Goal: Task Accomplishment & Management: Manage account settings

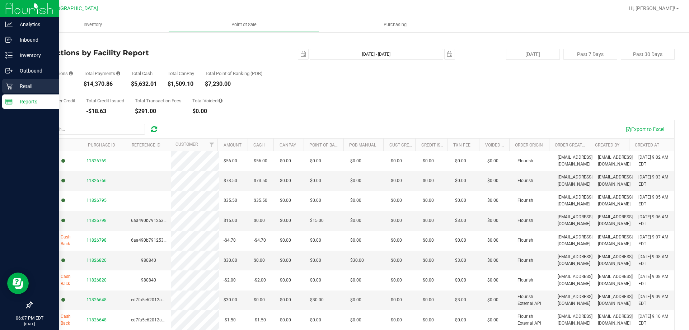
click at [8, 83] on icon at bounding box center [8, 86] width 7 height 7
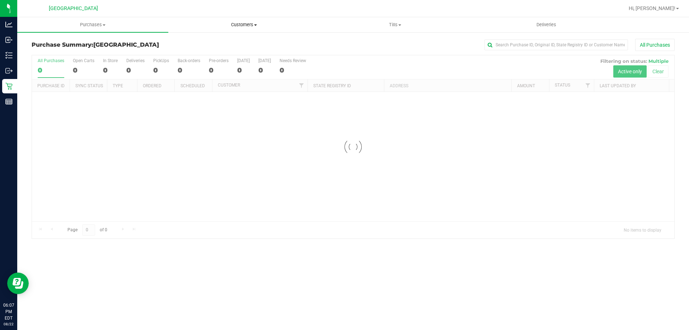
click at [236, 28] on span "Customers" at bounding box center [244, 25] width 150 height 6
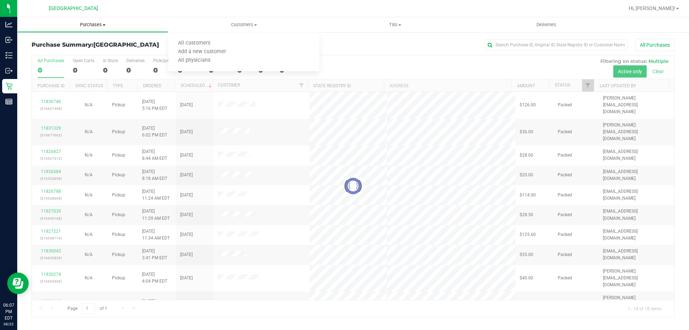
click at [113, 27] on span "Purchases" at bounding box center [93, 25] width 150 height 6
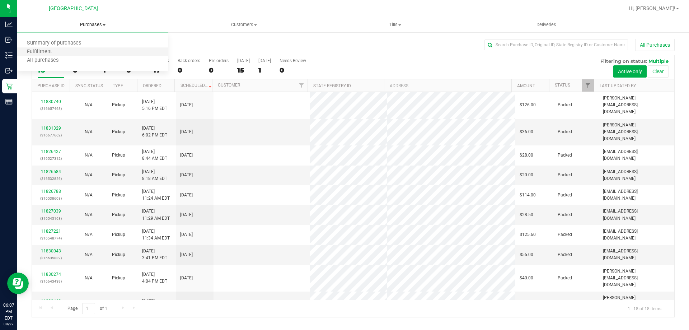
click at [68, 56] on li "Fulfillment" at bounding box center [92, 52] width 151 height 9
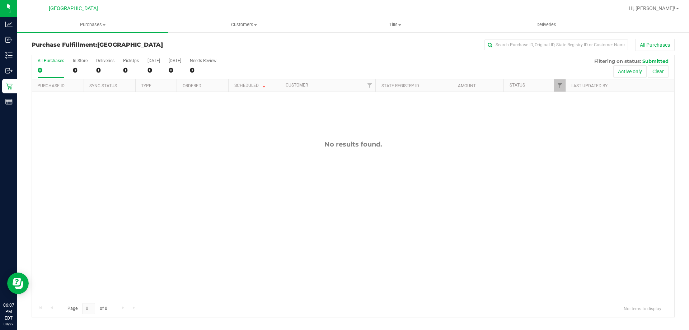
click at [270, 189] on div "No results found." at bounding box center [353, 220] width 642 height 256
click at [393, 22] on span "Tills" at bounding box center [395, 25] width 150 height 6
click at [368, 41] on li "Manage tills" at bounding box center [394, 43] width 151 height 9
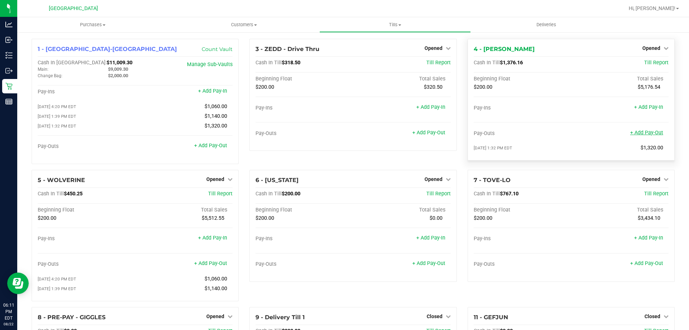
click at [650, 131] on link "+ Add Pay-Out" at bounding box center [646, 133] width 33 height 6
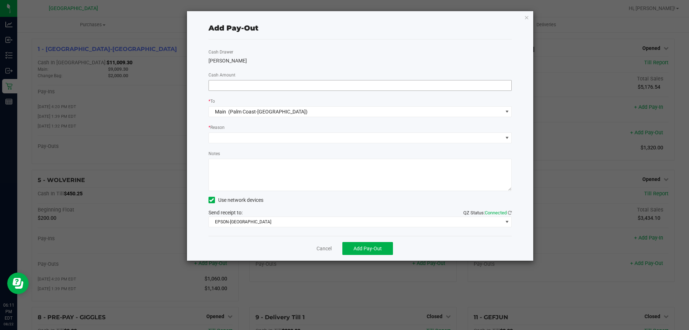
click at [228, 85] on input at bounding box center [360, 85] width 303 height 10
type input "$1,120.00"
click at [227, 133] on span at bounding box center [356, 138] width 294 height 10
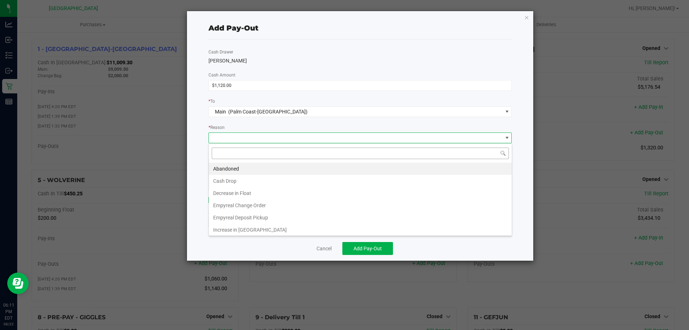
scroll to position [11, 303]
click at [232, 178] on li "Cash Drop" at bounding box center [360, 181] width 303 height 12
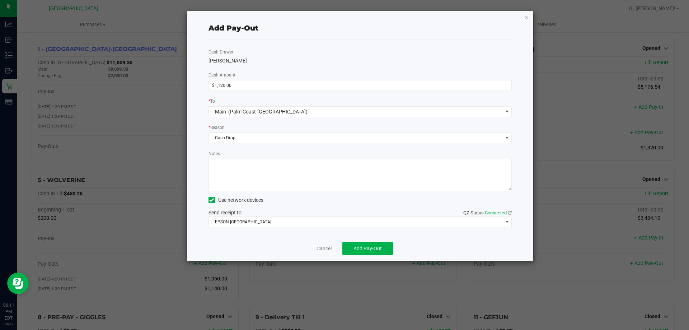
click at [233, 177] on textarea "Notes" at bounding box center [361, 175] width 304 height 32
type textarea "LA"
click at [365, 251] on span "Add Pay-Out" at bounding box center [368, 248] width 28 height 6
click at [318, 248] on link "Dismiss" at bounding box center [321, 249] width 17 height 8
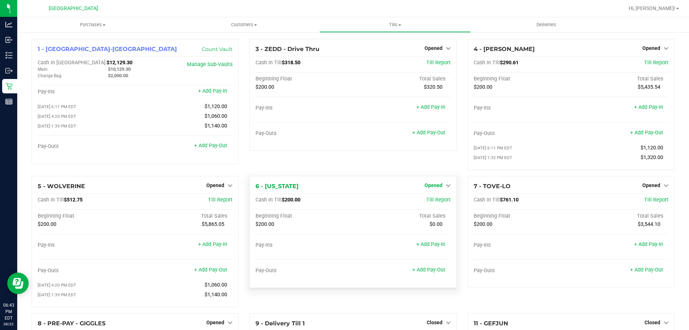
click at [430, 186] on span "Opened" at bounding box center [434, 185] width 18 height 6
click at [430, 200] on link "Close Till" at bounding box center [434, 200] width 19 height 6
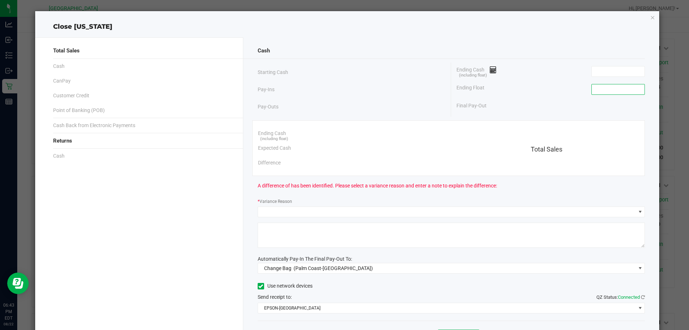
click at [619, 88] on input at bounding box center [618, 89] width 53 height 10
type input "$200.00"
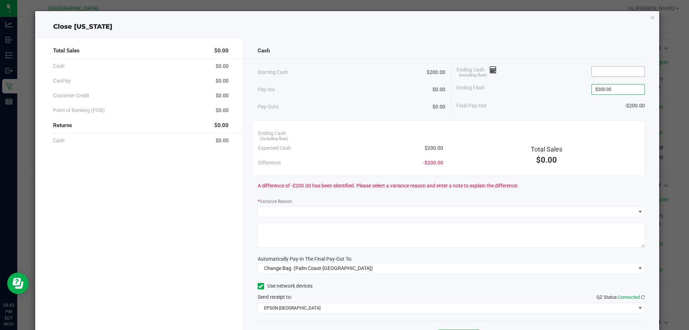
click at [615, 70] on input at bounding box center [618, 71] width 53 height 10
type input "2"
click at [551, 90] on div "Ending Float $200.00" at bounding box center [551, 89] width 188 height 18
click at [604, 74] on input "0" at bounding box center [618, 71] width 53 height 10
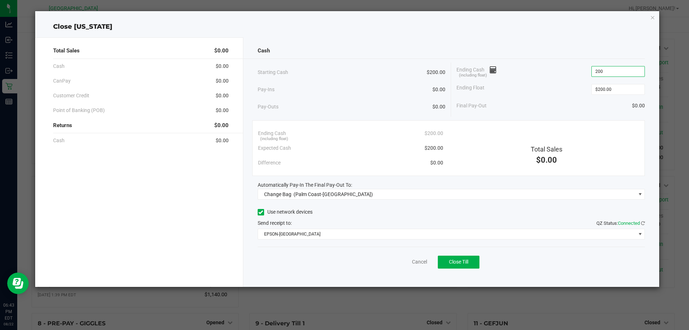
type input "$200.00"
click at [527, 83] on div "Ending Float $200.00" at bounding box center [551, 89] width 188 height 18
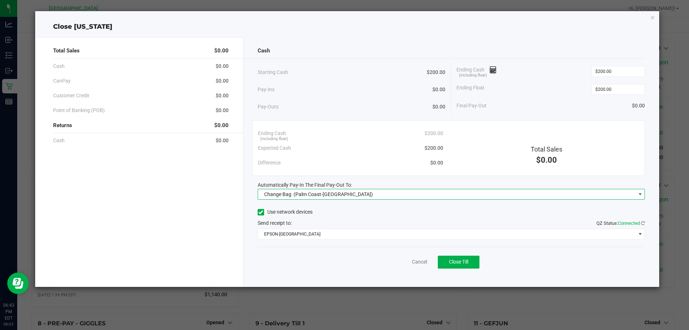
click at [317, 192] on span "(Palm Coast-Vault)" at bounding box center [333, 194] width 79 height 6
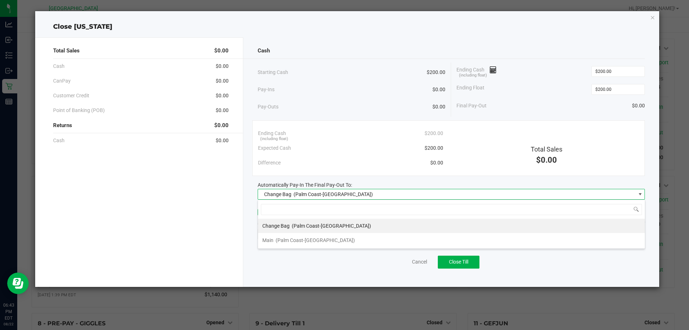
scroll to position [11, 387]
click at [272, 235] on div "Main (Palm Coast-Vault)" at bounding box center [308, 240] width 93 height 13
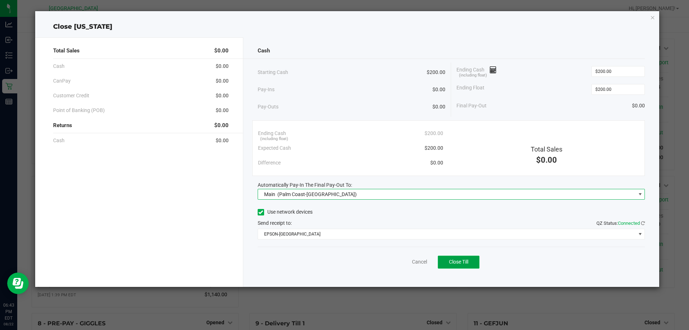
click at [453, 259] on span "Close Till" at bounding box center [458, 262] width 19 height 6
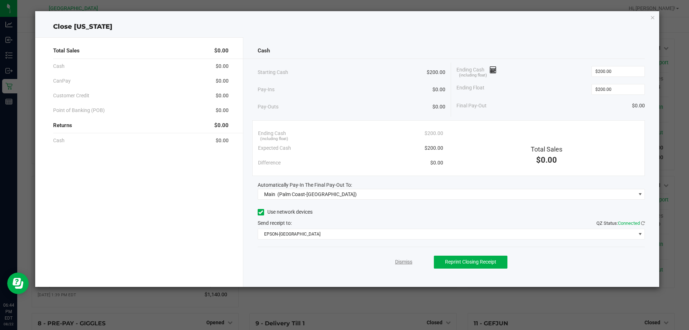
click at [407, 260] on link "Dismiss" at bounding box center [403, 262] width 17 height 8
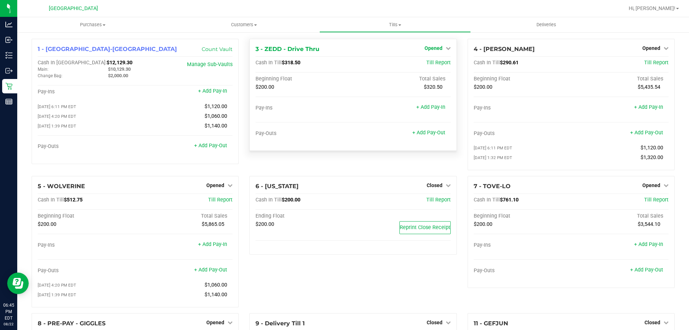
click at [432, 47] on span "Opened" at bounding box center [434, 48] width 18 height 6
click at [432, 61] on link "Close Till" at bounding box center [434, 63] width 19 height 6
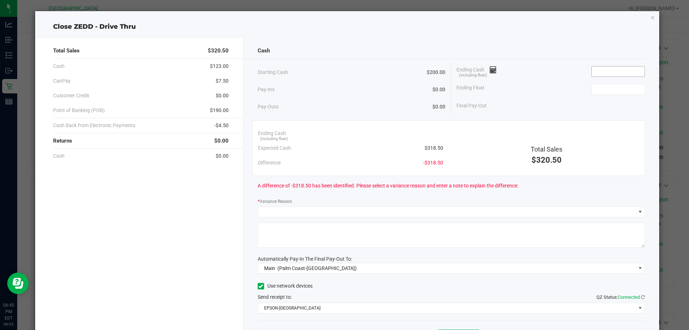
click at [597, 71] on input at bounding box center [618, 71] width 53 height 10
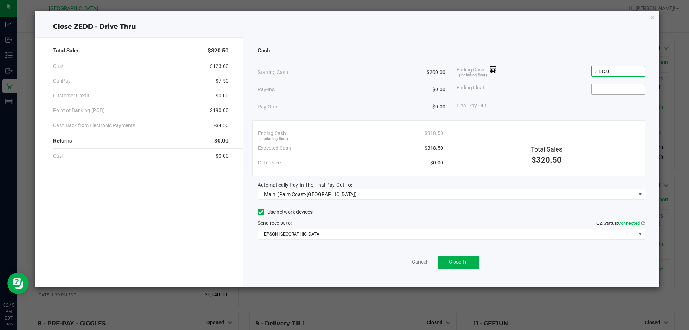
type input "$318.50"
click at [610, 89] on input at bounding box center [618, 89] width 53 height 10
type input "$200.00"
click at [556, 88] on div "Ending Float $200.00" at bounding box center [551, 89] width 188 height 18
click at [418, 263] on link "Cancel" at bounding box center [419, 262] width 15 height 8
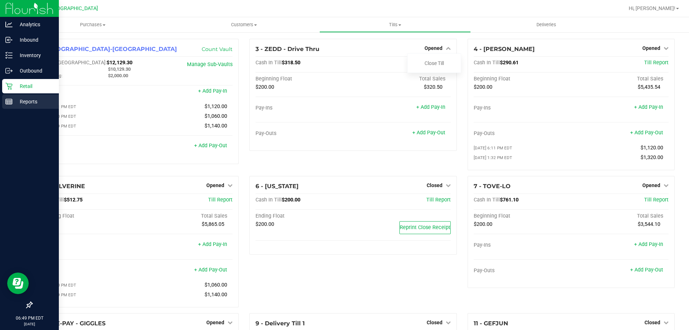
click at [6, 103] on line at bounding box center [9, 103] width 6 height 0
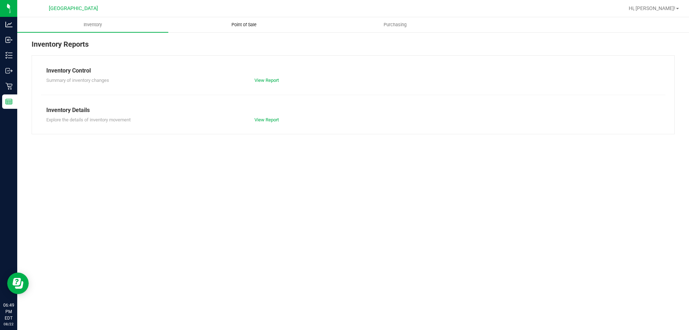
click at [238, 20] on uib-tab-heading "Point of Sale" at bounding box center [244, 25] width 150 height 14
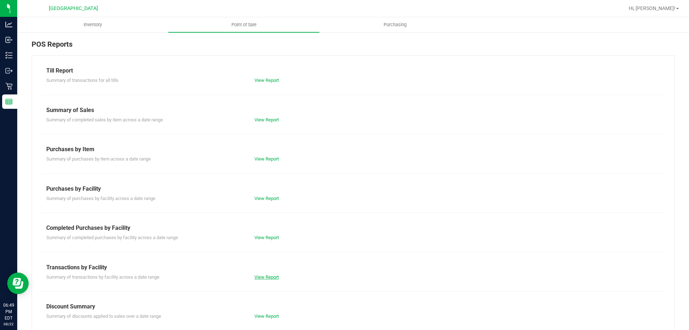
click at [259, 276] on link "View Report" at bounding box center [266, 276] width 24 height 5
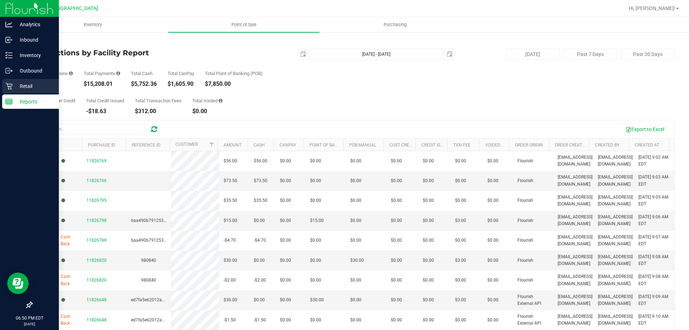
click at [7, 83] on icon at bounding box center [8, 86] width 7 height 7
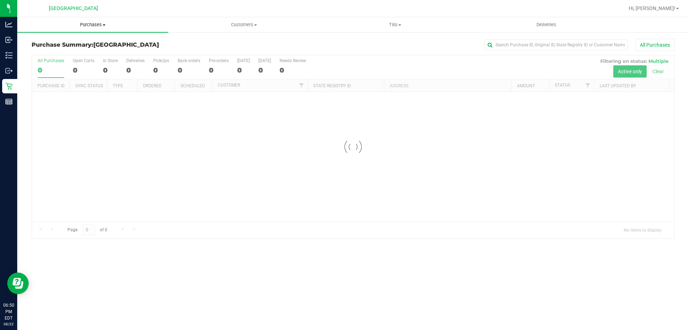
click at [92, 23] on span "Purchases" at bounding box center [92, 25] width 151 height 6
click at [68, 50] on li "Fulfillment" at bounding box center [92, 52] width 151 height 9
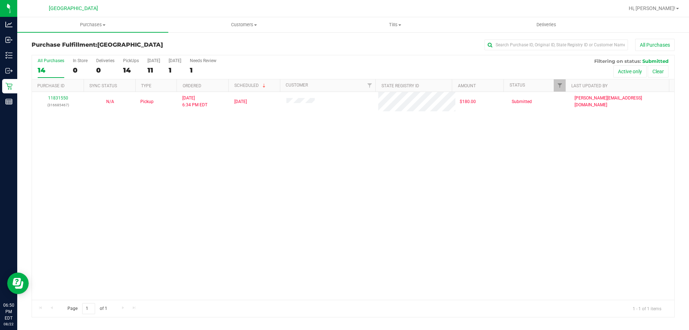
click at [324, 155] on div "11831550 (316685467) N/A Pickup 8/22/2025 6:34 PM EDT 8/22/2025 $180.00 Submitt…" at bounding box center [353, 196] width 642 height 208
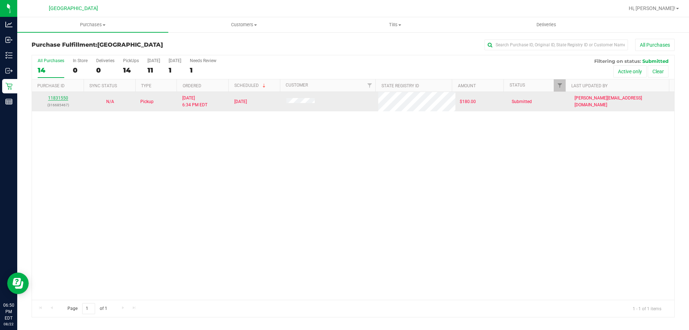
click at [67, 97] on link "11831550" at bounding box center [58, 97] width 20 height 5
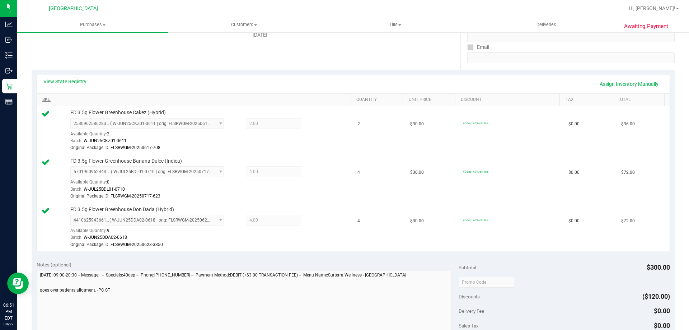
scroll to position [108, 0]
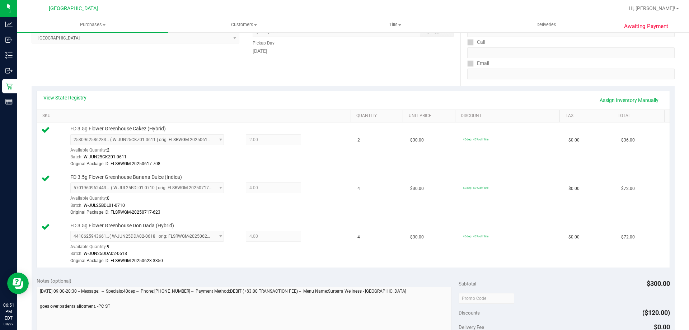
click at [77, 98] on link "View State Registry" at bounding box center [64, 97] width 43 height 7
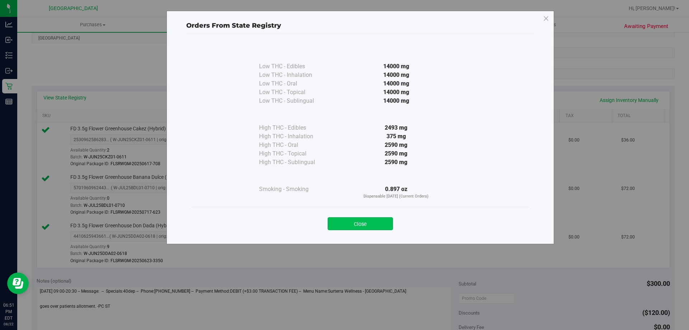
click at [352, 220] on button "Close" at bounding box center [360, 223] width 65 height 13
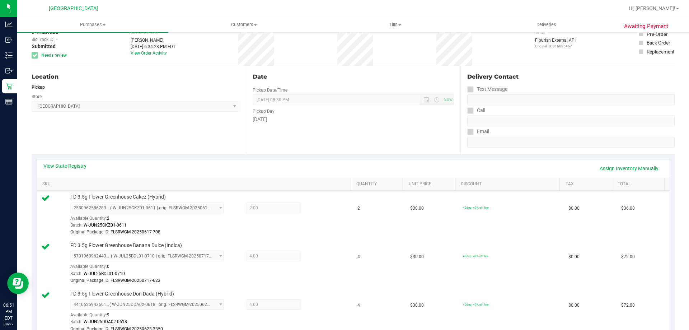
scroll to position [0, 0]
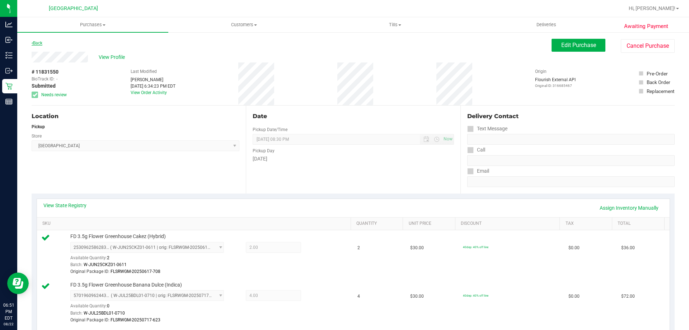
click at [38, 42] on link "Back" at bounding box center [37, 43] width 11 height 5
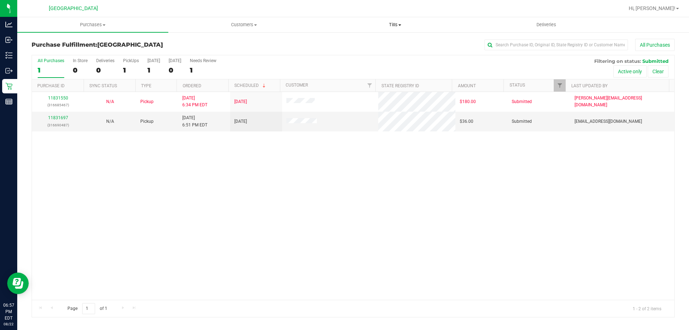
click at [403, 22] on span "Tills" at bounding box center [395, 25] width 150 height 6
click at [378, 45] on li "Manage tills" at bounding box center [394, 43] width 151 height 9
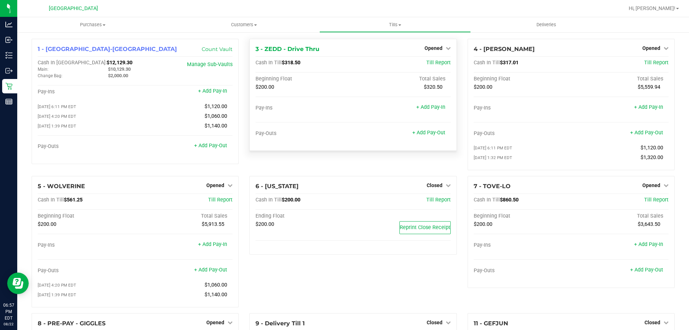
click at [432, 45] on div "Opened" at bounding box center [438, 48] width 26 height 9
click at [436, 49] on span "Opened" at bounding box center [434, 48] width 18 height 6
click at [432, 64] on link "Close Till" at bounding box center [434, 63] width 19 height 6
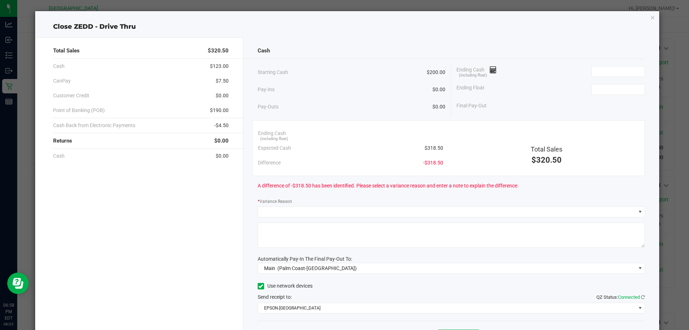
click at [592, 102] on div "Final Pay-Out" at bounding box center [551, 105] width 188 height 15
click at [595, 90] on input at bounding box center [618, 89] width 53 height 10
type input "$200.00"
click at [603, 70] on input at bounding box center [618, 71] width 53 height 10
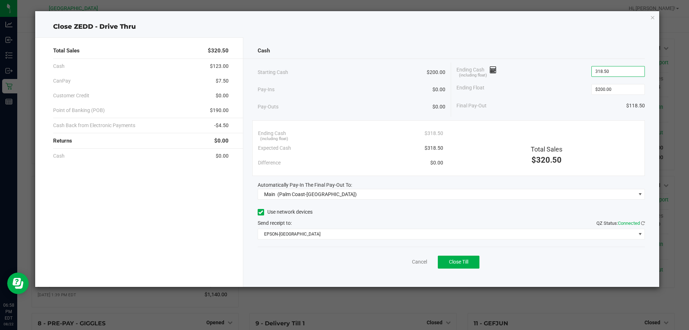
type input "$318.50"
click at [536, 99] on div "Final Pay-Out $118.50" at bounding box center [551, 105] width 188 height 15
click at [462, 264] on span "Close Till" at bounding box center [458, 262] width 19 height 6
click at [402, 260] on link "Dismiss" at bounding box center [403, 262] width 17 height 8
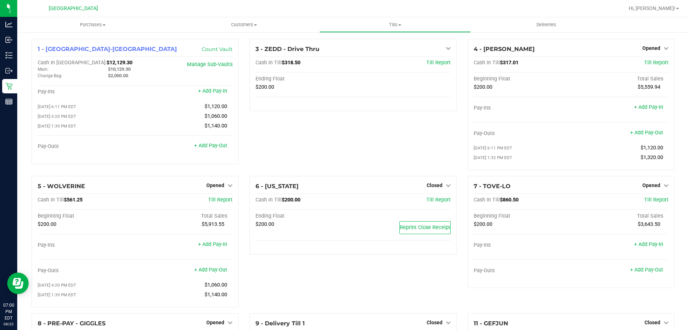
click at [383, 270] on div "6 - VERMONT Closed Open Till Cash In Till $200.00 Till Report Ending Float $200…" at bounding box center [353, 244] width 218 height 137
click at [345, 161] on div "3 - ZEDD - Drive Thru Closed Open Till Cash In Till $200.00 Till Report Ending …" at bounding box center [353, 107] width 218 height 137
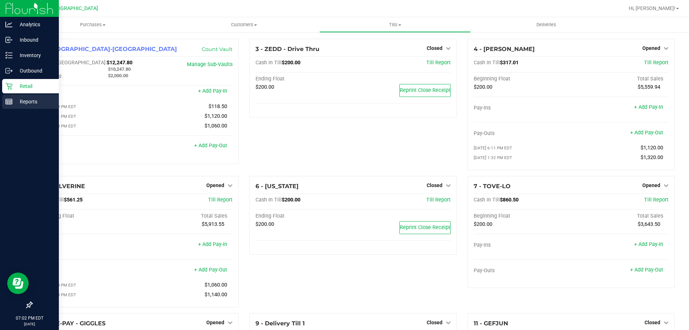
click at [9, 104] on icon at bounding box center [8, 101] width 7 height 7
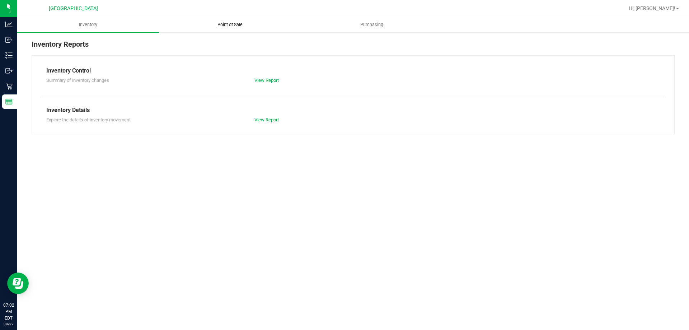
click at [225, 25] on span "Point of Sale" at bounding box center [230, 25] width 45 height 6
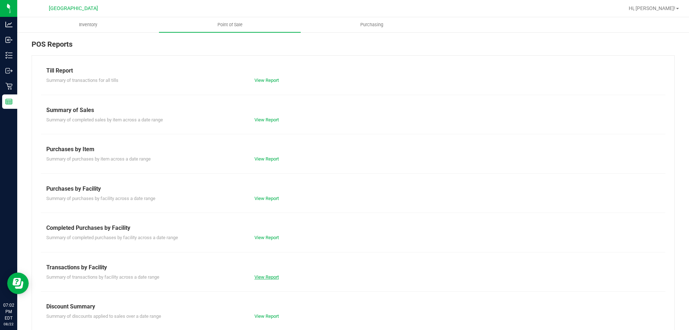
click at [266, 275] on link "View Report" at bounding box center [266, 276] width 24 height 5
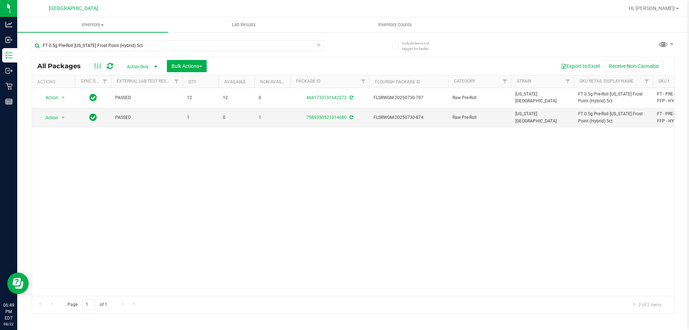
drag, startPoint x: 281, startPoint y: 186, endPoint x: 285, endPoint y: 136, distance: 50.0
click at [281, 185] on div "Action Action Adjust qty Create package Edit attributes Global inventory Locate…" at bounding box center [353, 192] width 642 height 208
click at [93, 45] on input "FT 0.5g Pre-Roll Florida Frost Point (Hybrid) 5ct" at bounding box center [178, 45] width 293 height 11
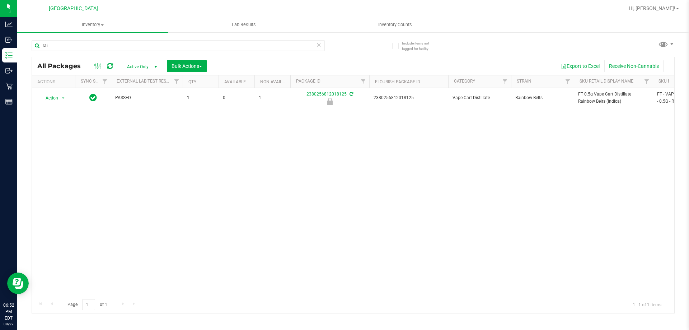
click at [210, 178] on div "Action Action Edit attributes Global inventory Locate package Package audit log…" at bounding box center [353, 192] width 642 height 208
click at [171, 232] on div "Action Action Edit attributes Global inventory Locate package Package audit log…" at bounding box center [353, 192] width 642 height 208
click at [172, 231] on div "Action Action Edit attributes Global inventory Locate package Package audit log…" at bounding box center [353, 192] width 642 height 208
click at [464, 215] on div "Action Action Edit attributes Global inventory Locate package Package audit log…" at bounding box center [353, 192] width 642 height 208
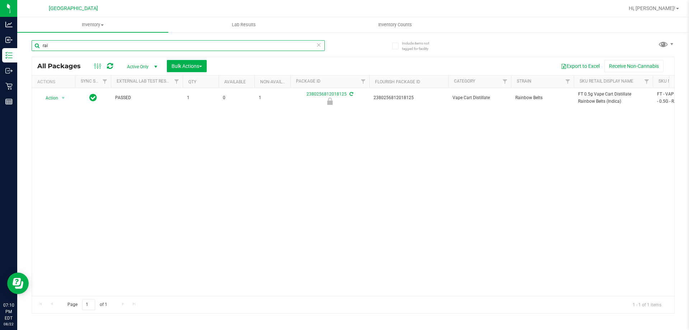
click at [118, 46] on input "rai" at bounding box center [178, 45] width 293 height 11
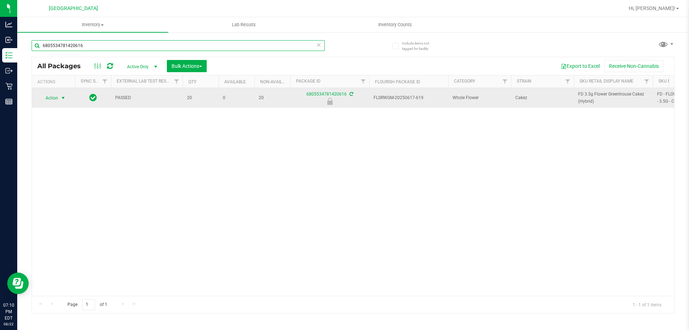
type input "6805534781420616"
drag, startPoint x: 64, startPoint y: 99, endPoint x: 56, endPoint y: 160, distance: 61.8
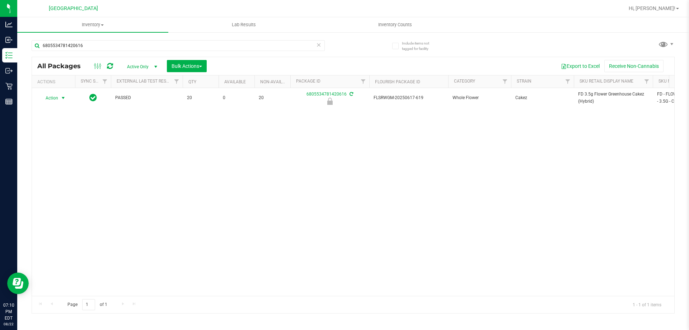
click at [64, 99] on span "select" at bounding box center [63, 98] width 6 height 6
click at [55, 178] on li "Unlock package" at bounding box center [62, 183] width 46 height 11
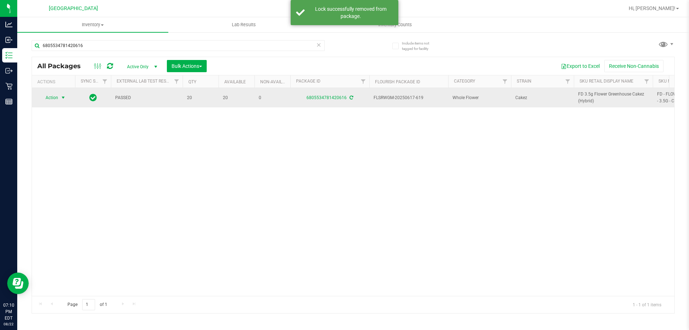
click at [50, 97] on span "Action" at bounding box center [48, 98] width 19 height 10
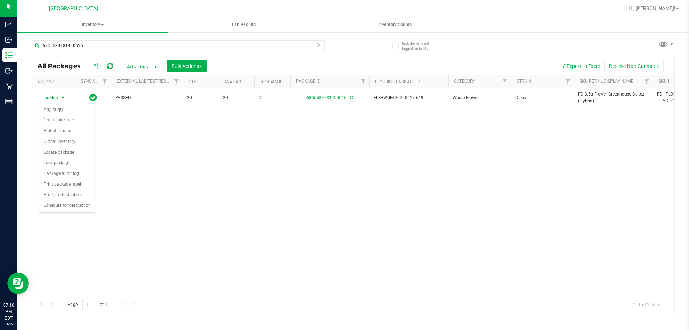
click at [210, 163] on div "Action Action Adjust qty Create package Edit attributes Global inventory Locate…" at bounding box center [353, 192] width 642 height 208
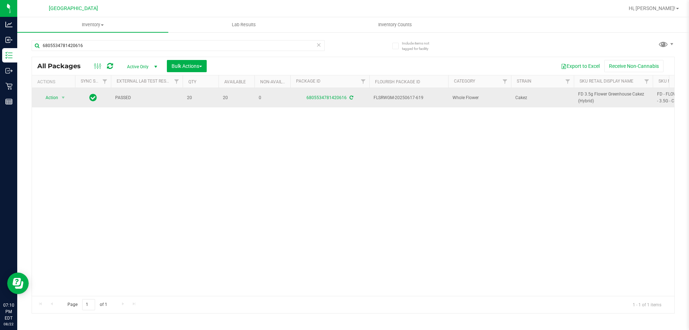
click at [582, 94] on span "FD 3.5g Flower Greenhouse Cakez (Hybrid)" at bounding box center [613, 98] width 70 height 14
copy tr "FD 3.5g Flower Greenhouse Cakez (Hybrid)"
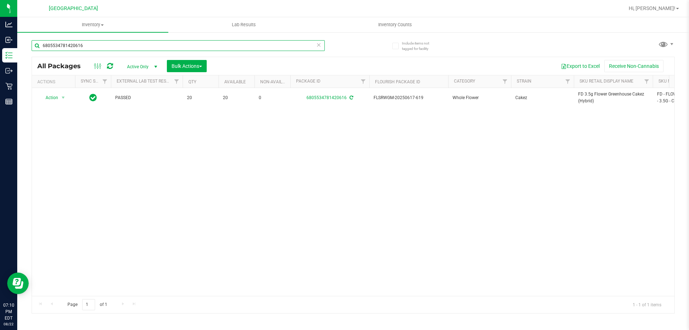
click at [113, 46] on input "6805534781420616" at bounding box center [178, 45] width 293 height 11
paste input "FD 3.5g Flower Greenhouse Cakez (Hybrid)"
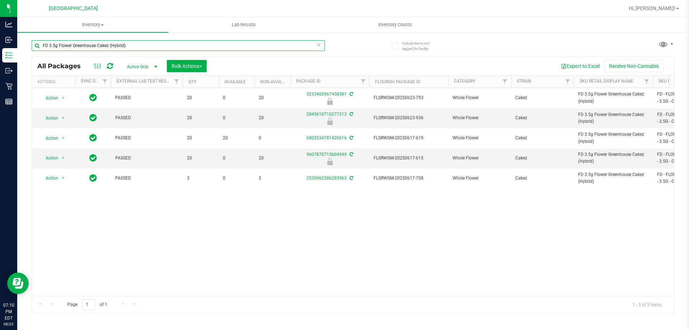
click at [114, 47] on input "FD 3.5g Flower Greenhouse Cakez (Hybrid)" at bounding box center [178, 45] width 293 height 11
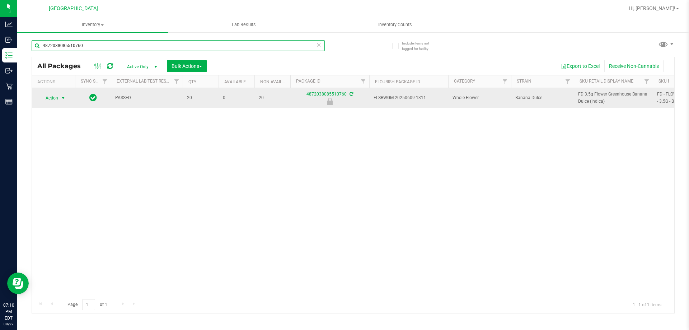
type input "4872038085510760"
click at [63, 97] on span "select" at bounding box center [63, 98] width 6 height 6
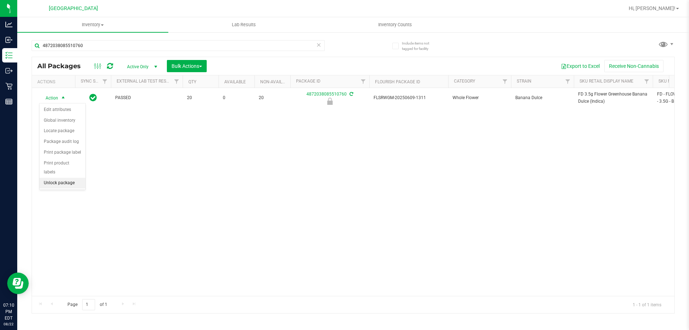
click at [55, 178] on li "Unlock package" at bounding box center [62, 183] width 46 height 11
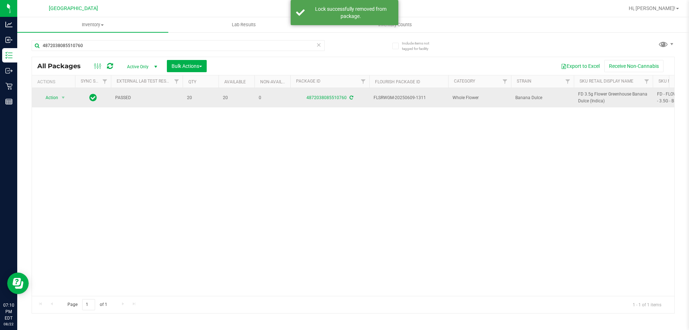
click at [597, 96] on span "FD 3.5g Flower Greenhouse Banana Dulce (Indica)" at bounding box center [613, 98] width 70 height 14
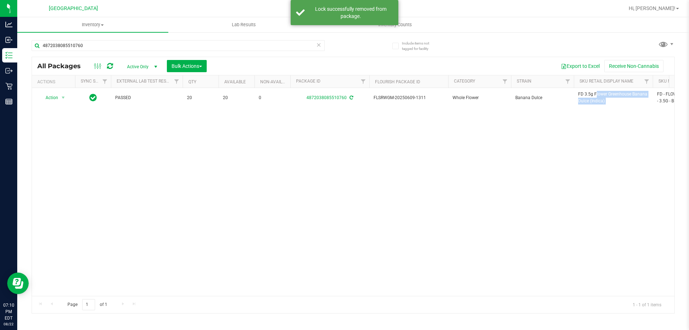
copy tr "FD 3.5g Flower Greenhouse Banana Dulce (Indica)"
click at [252, 43] on input "4872038085510760" at bounding box center [178, 45] width 293 height 11
paste input "FD 3.5g Flower Greenhouse Banana Dulce (Indica)"
click at [252, 43] on input "4872038085510760" at bounding box center [178, 45] width 293 height 11
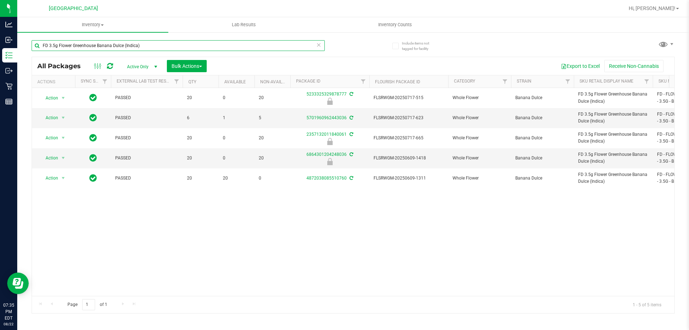
click at [234, 45] on input "FD 3.5g Flower Greenhouse Banana Dulce (Indica)" at bounding box center [178, 45] width 293 height 11
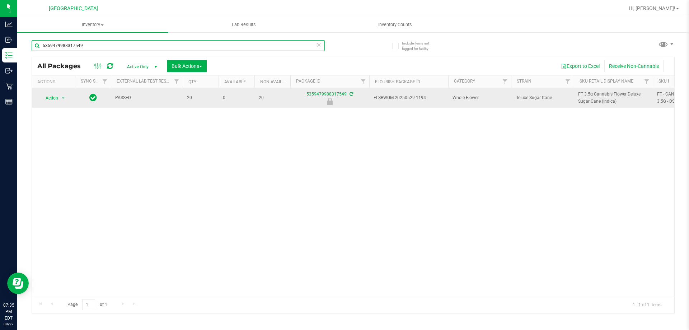
type input "5359479988317549"
click at [59, 100] on span "select" at bounding box center [63, 98] width 9 height 10
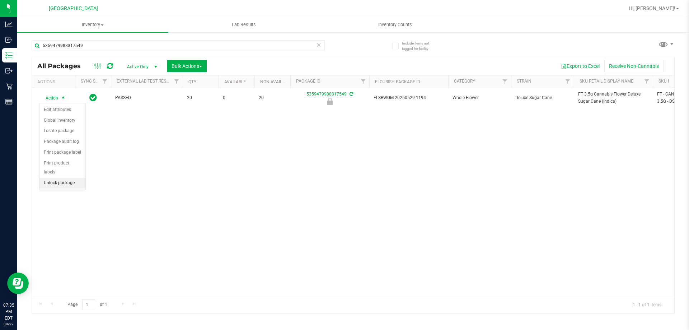
click at [60, 178] on li "Unlock package" at bounding box center [62, 183] width 46 height 11
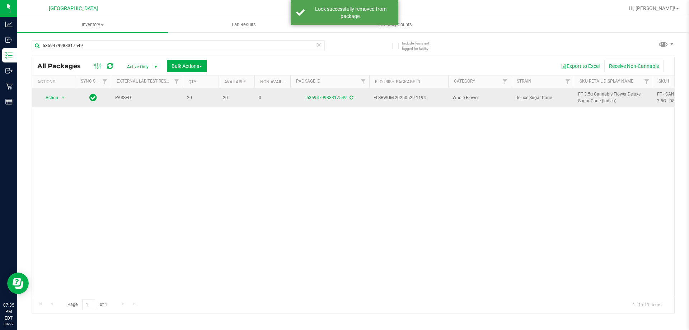
click at [585, 96] on span "FT 3.5g Cannabis Flower Deluxe Sugar Cane (Indica)" at bounding box center [613, 98] width 70 height 14
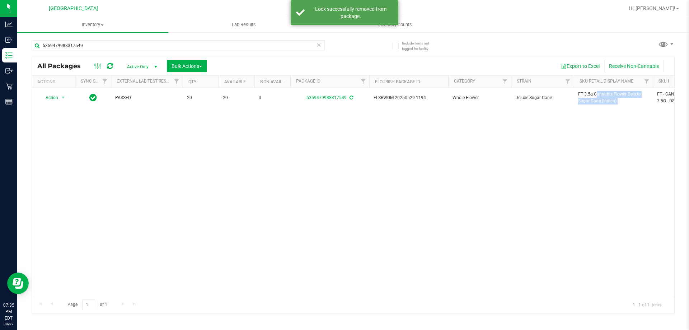
copy tr "FT 3.5g Cannabis Flower Deluxe Sugar Cane (Indica)"
click at [166, 45] on input "5359479988317549" at bounding box center [178, 45] width 293 height 11
paste input "FT 3.5g Cannabis Flower Deluxe Sugar Cane (Indica)"
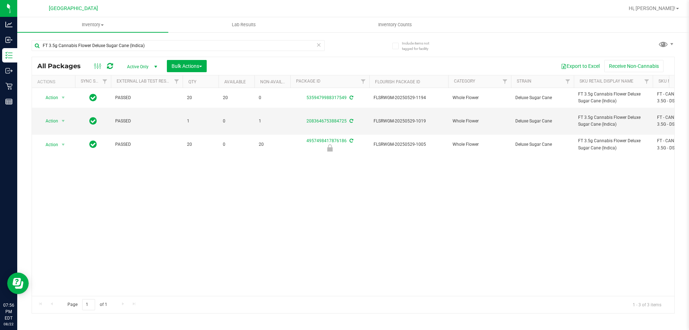
click at [187, 37] on div "FT 3.5g Cannabis Flower Deluxe Sugar Cane (Indica)" at bounding box center [193, 45] width 322 height 23
click at [188, 45] on input "FT 3.5g Cannabis Flower Deluxe Sugar Cane (Indica)" at bounding box center [178, 45] width 293 height 11
click at [185, 47] on input "FT 3.5g Cannabis Flower Deluxe Sugar Cane (Indica)" at bounding box center [178, 45] width 293 height 11
click at [186, 47] on input "FT 3.5g Cannabis Flower Deluxe Sugar Cane (Indica)" at bounding box center [178, 45] width 293 height 11
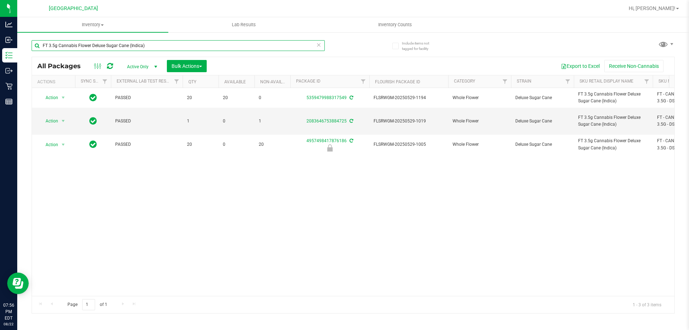
click at [186, 47] on input "FT 3.5g Cannabis Flower Deluxe Sugar Cane (Indica)" at bounding box center [178, 45] width 293 height 11
type input "pbs"
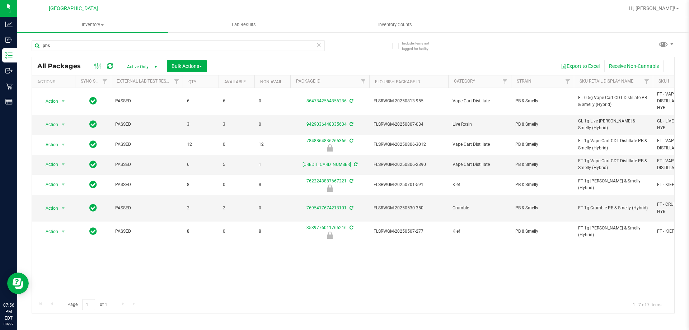
click at [304, 256] on div "Action Action Adjust qty Create package Edit attributes Global inventory Locate…" at bounding box center [353, 192] width 642 height 208
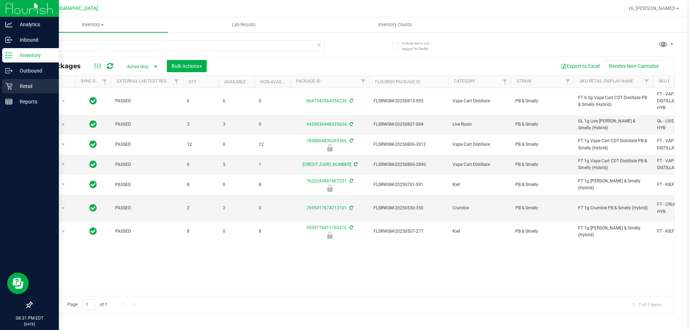
click at [9, 84] on icon at bounding box center [8, 86] width 7 height 7
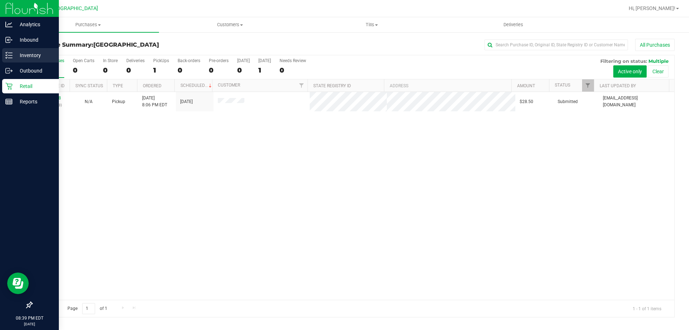
click at [12, 56] on icon at bounding box center [8, 55] width 7 height 7
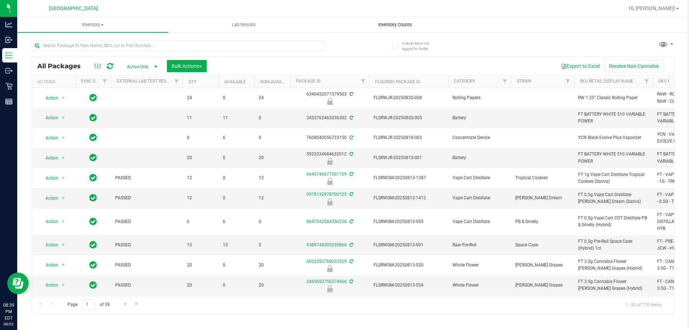
click at [387, 23] on span "Inventory Counts" at bounding box center [395, 25] width 53 height 6
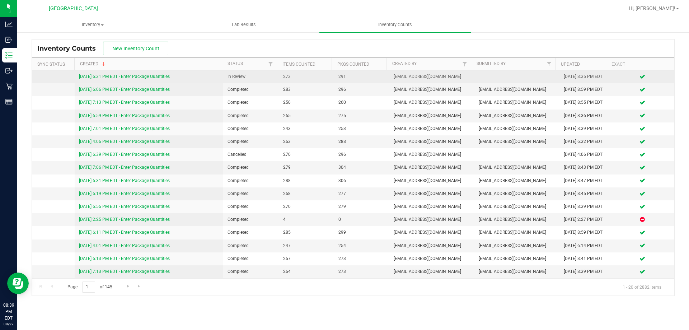
click at [159, 76] on link "8/22/25 6:31 PM EDT - Enter Package Quantities" at bounding box center [124, 76] width 91 height 5
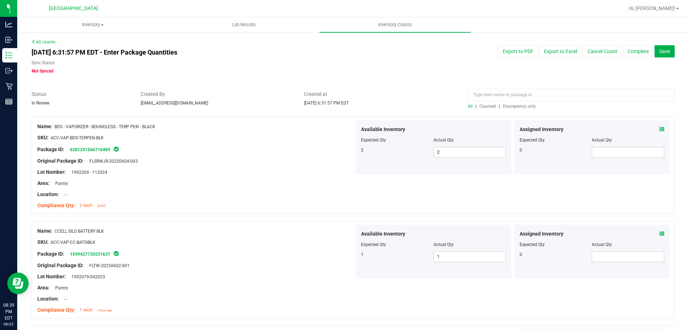
click at [512, 106] on span "Discrepancy only" at bounding box center [519, 106] width 33 height 5
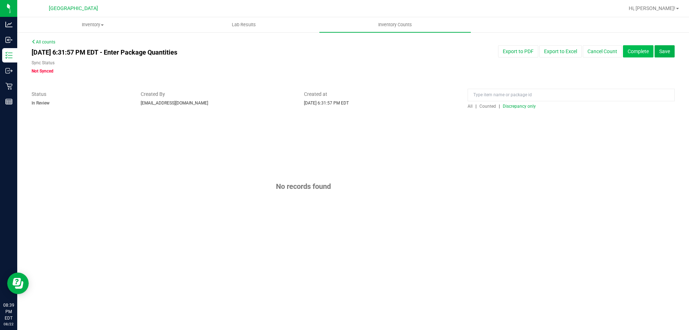
click at [632, 53] on button "Complete" at bounding box center [638, 51] width 31 height 12
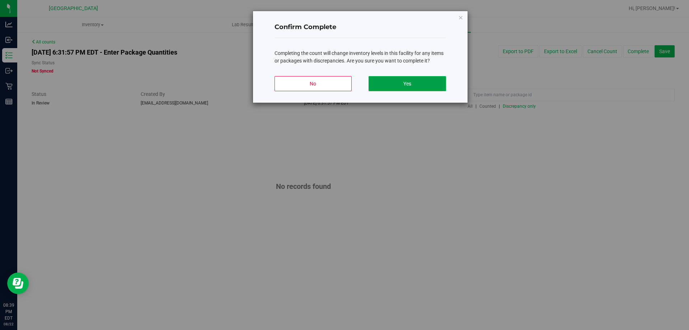
click at [379, 83] on button "Yes" at bounding box center [407, 83] width 77 height 15
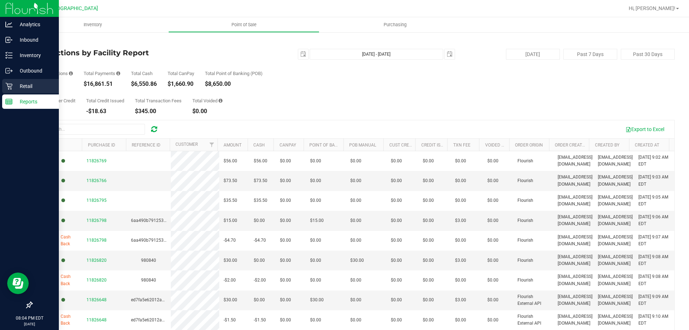
click at [13, 85] on p "Retail" at bounding box center [34, 86] width 43 height 9
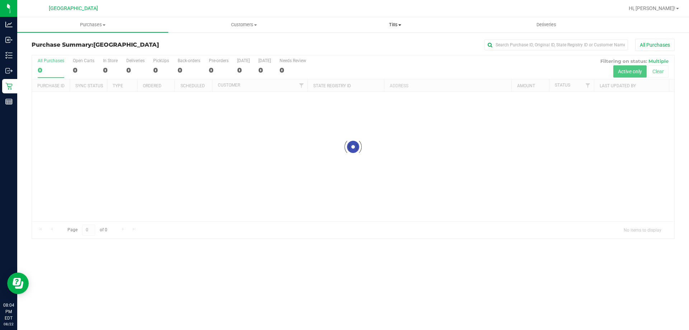
click at [395, 23] on span "Tills" at bounding box center [395, 25] width 150 height 6
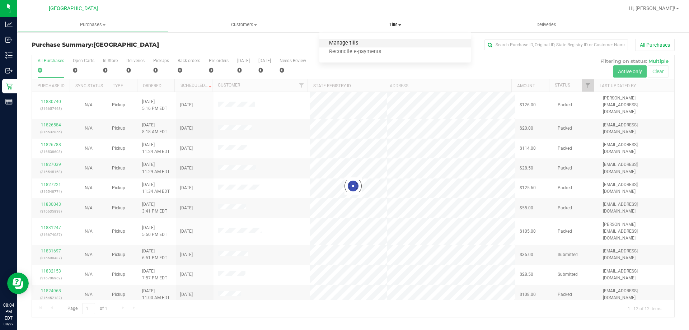
click at [359, 42] on span "Manage tills" at bounding box center [343, 43] width 48 height 6
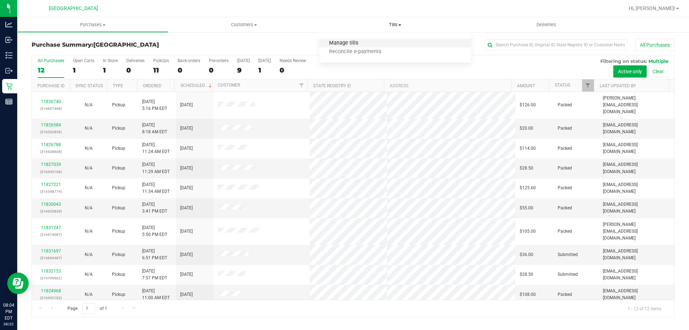
click at [359, 42] on span "Manage tills" at bounding box center [343, 43] width 48 height 6
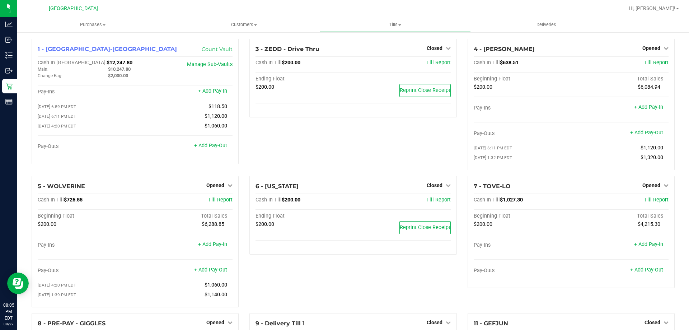
click at [414, 145] on div "3 - ZEDD - Drive Thru Closed Open Till Cash In Till $200.00 Till Report Ending …" at bounding box center [353, 107] width 218 height 137
click at [220, 186] on span "Opened" at bounding box center [215, 185] width 18 height 6
click at [221, 203] on link "Close Till" at bounding box center [216, 200] width 19 height 6
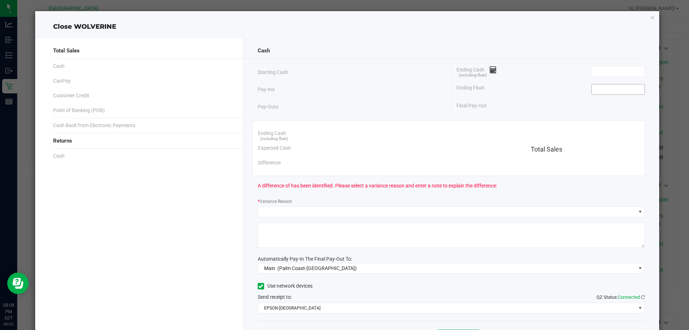
click at [594, 89] on input at bounding box center [618, 89] width 53 height 10
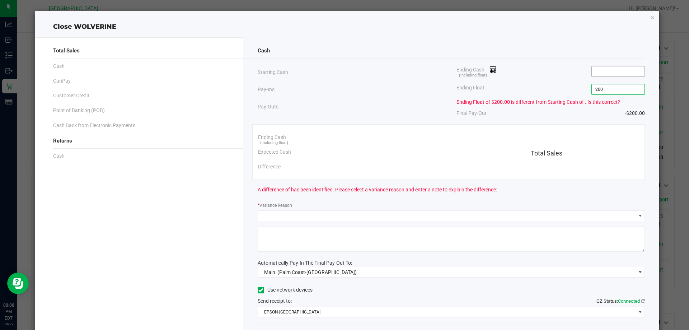
type input "$200.00"
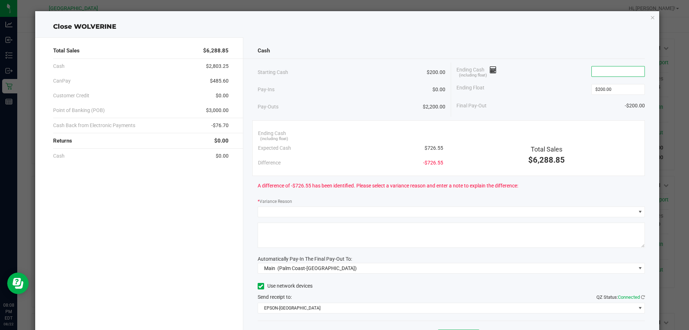
click at [604, 70] on input at bounding box center [618, 71] width 53 height 10
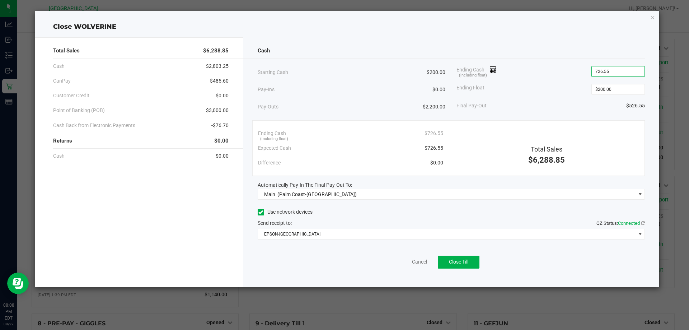
type input "$726.55"
click at [564, 76] on div "Ending Cash (including float) $726.55" at bounding box center [551, 71] width 188 height 18
click at [460, 259] on span "Close Till" at bounding box center [458, 262] width 19 height 6
click at [410, 261] on link "Dismiss" at bounding box center [403, 262] width 17 height 8
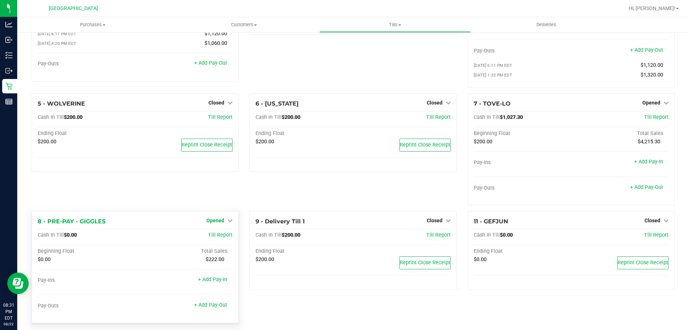
scroll to position [89, 0]
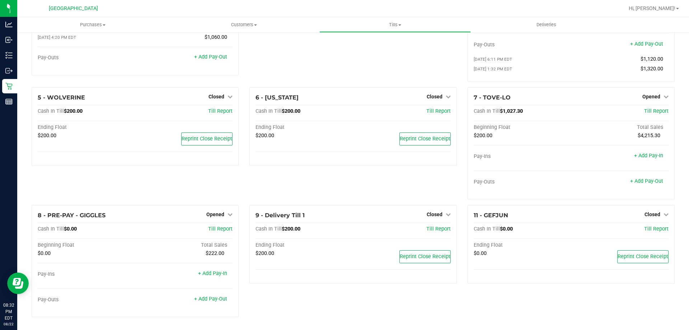
click at [172, 193] on div "5 - WOLVERINE Closed Open Till Cash In Till $200.00 Till Report Ending Float $2…" at bounding box center [135, 146] width 218 height 118
click at [209, 215] on span "Opened" at bounding box center [215, 214] width 18 height 6
click at [210, 229] on link "Close Till" at bounding box center [216, 229] width 19 height 6
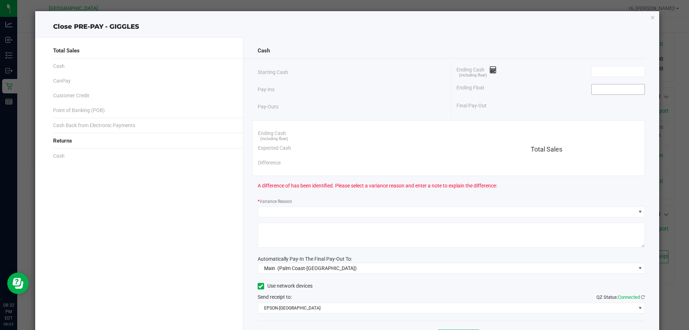
click at [598, 88] on input at bounding box center [618, 89] width 53 height 10
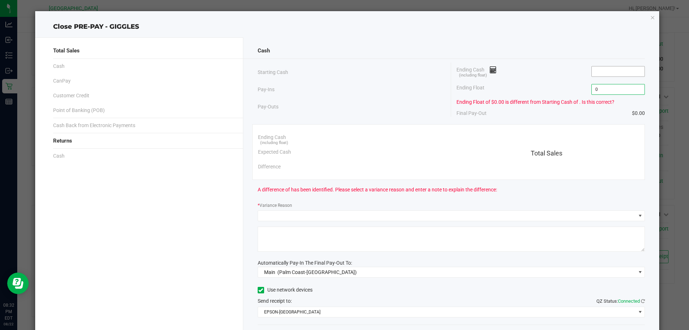
type input "$0.00"
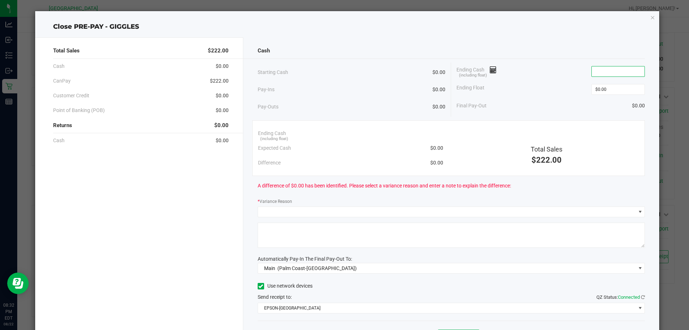
click at [603, 71] on input at bounding box center [618, 71] width 53 height 10
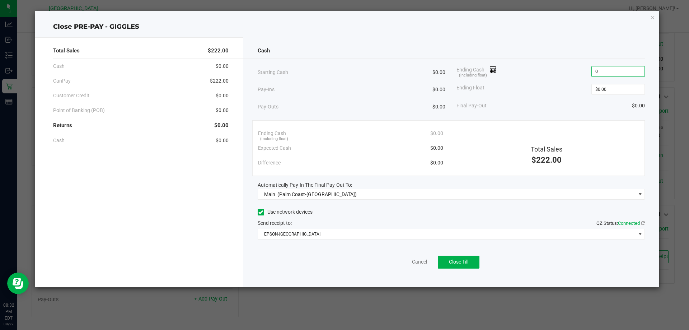
type input "$0.00"
click at [540, 92] on div "Ending Float $0.00" at bounding box center [551, 89] width 188 height 18
click at [450, 257] on button "Close Till" at bounding box center [459, 262] width 42 height 13
drag, startPoint x: 408, startPoint y: 262, endPoint x: 407, endPoint y: 239, distance: 23.0
click at [408, 262] on link "Dismiss" at bounding box center [403, 262] width 17 height 8
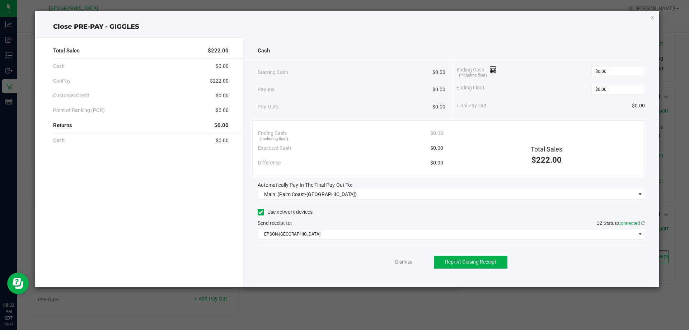
scroll to position [56, 0]
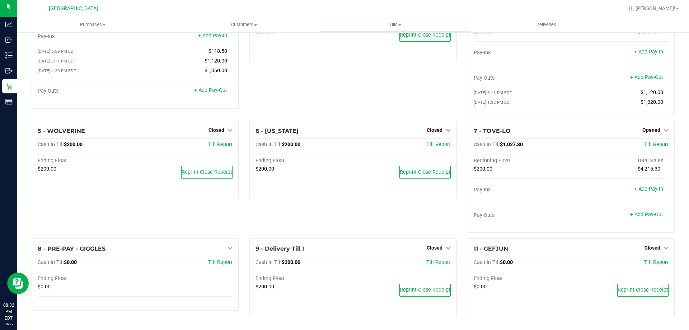
click at [405, 94] on div "3 - ZEDD - Drive Thru Closed Open Till Cash In Till $200.00 Till Report Ending …" at bounding box center [353, 51] width 218 height 137
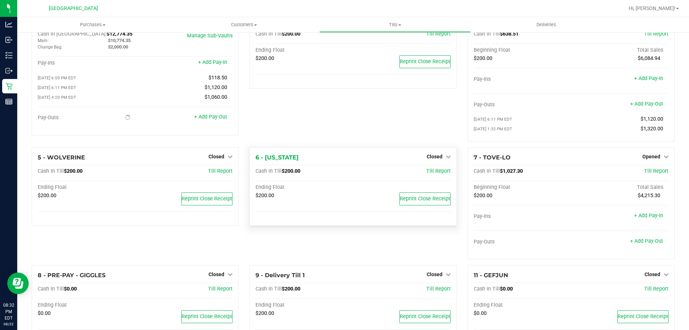
scroll to position [0, 0]
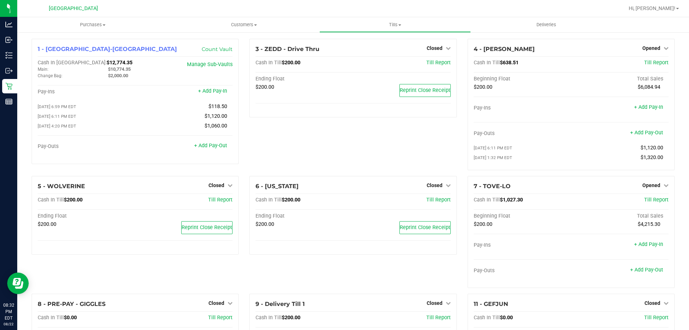
click at [418, 145] on div "3 - ZEDD - Drive Thru Closed Open Till Cash In Till $200.00 Till Report Ending …" at bounding box center [353, 107] width 218 height 137
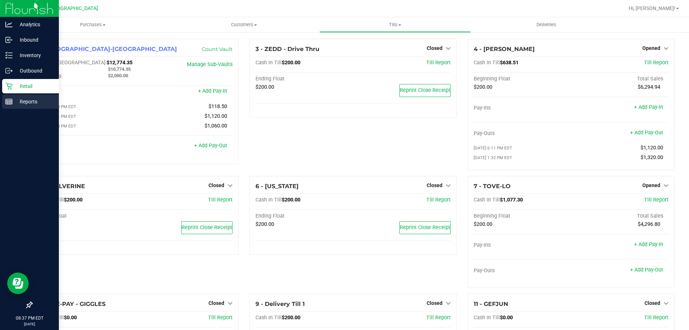
click at [10, 97] on div "Reports" at bounding box center [30, 101] width 57 height 14
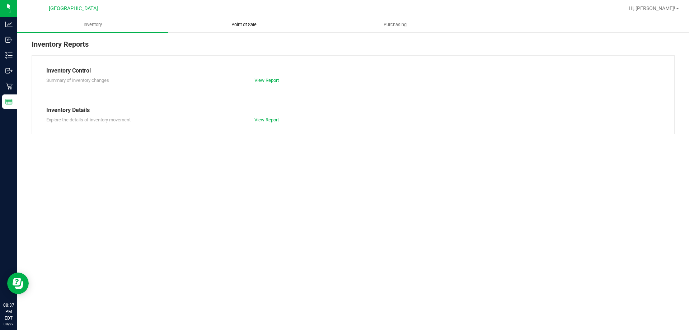
click at [234, 19] on uib-tab-heading "Point of Sale" at bounding box center [244, 25] width 150 height 14
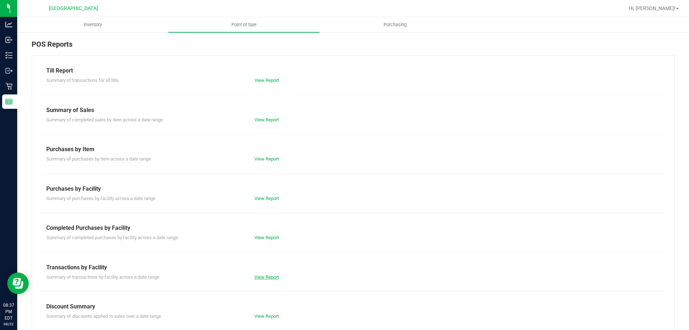
click at [263, 279] on link "View Report" at bounding box center [266, 276] width 24 height 5
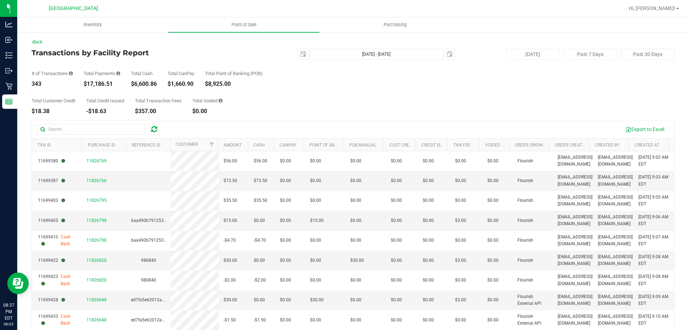
drag, startPoint x: 88, startPoint y: 85, endPoint x: 113, endPoint y: 85, distance: 24.8
click at [113, 85] on div "$17,186.51" at bounding box center [102, 84] width 37 height 6
copy div "17,186.51"
click at [313, 100] on div "Total Customer Credit $18.38 Total Credit Issued -$18.63 Total Transaction Fees…" at bounding box center [353, 100] width 643 height 27
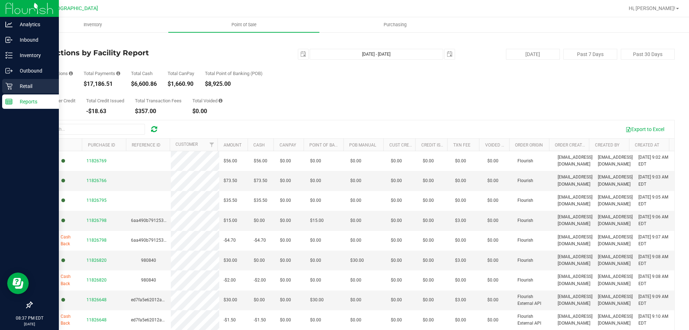
click at [11, 88] on icon at bounding box center [8, 86] width 7 height 7
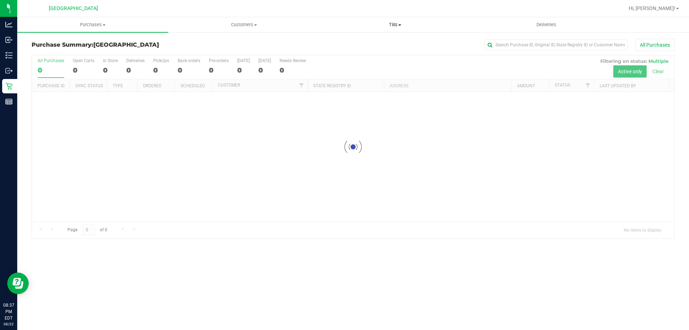
click at [389, 20] on uib-tab-heading "Tills Manage tills Reconcile e-payments" at bounding box center [395, 25] width 150 height 14
click at [367, 40] on li "Manage tills" at bounding box center [394, 43] width 151 height 9
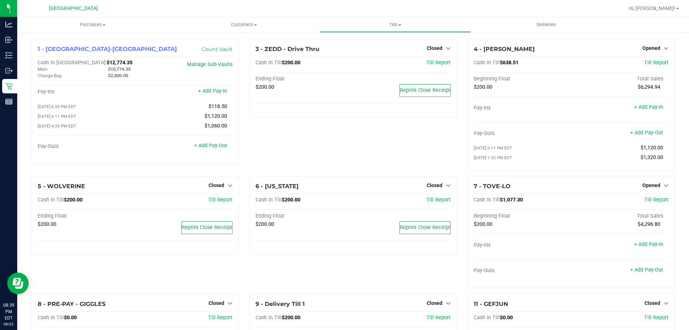
click at [305, 156] on div "3 - ZEDD - Drive Thru Closed Open Till Cash In Till $200.00 Till Report Ending …" at bounding box center [353, 107] width 218 height 137
click at [651, 48] on span "Opened" at bounding box center [651, 48] width 18 height 6
click at [639, 68] on div "Close Till" at bounding box center [652, 62] width 54 height 19
click at [642, 64] on link "Close Till" at bounding box center [651, 63] width 19 height 6
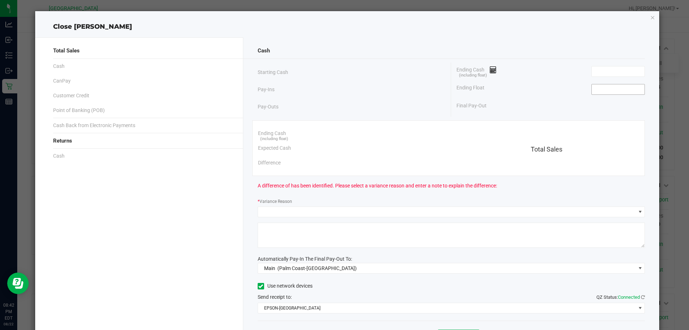
click at [611, 88] on input at bounding box center [618, 89] width 53 height 10
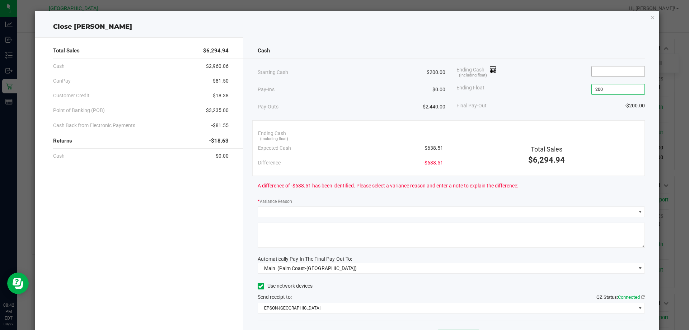
type input "$200.00"
click at [614, 68] on input at bounding box center [618, 71] width 53 height 10
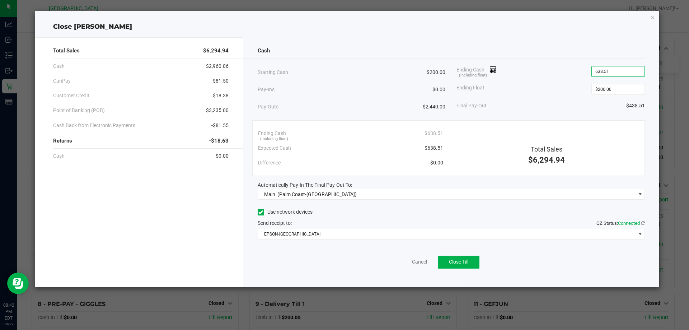
type input "$638.51"
click at [563, 98] on div "Final Pay-Out $438.51" at bounding box center [551, 105] width 188 height 15
click at [469, 260] on button "Close Till" at bounding box center [459, 262] width 42 height 13
click at [402, 264] on link "Dismiss" at bounding box center [403, 262] width 17 height 8
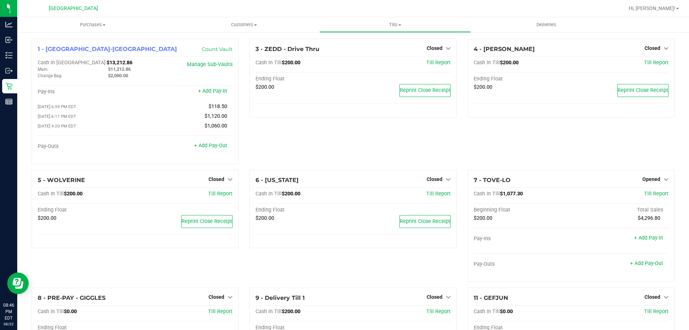
click at [502, 136] on div "4 - YIRUMA Closed Open Till Cash In Till $200.00 Till Report Ending Float $200.…" at bounding box center [571, 104] width 218 height 131
click at [365, 148] on div "3 - ZEDD - Drive Thru Closed Open Till Cash In Till $200.00 Till Report Ending …" at bounding box center [353, 104] width 218 height 131
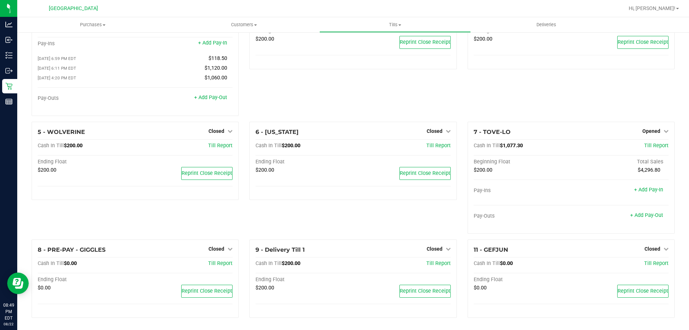
scroll to position [51, 0]
click at [664, 129] on icon at bounding box center [666, 130] width 5 height 5
click at [657, 145] on div "Close Till" at bounding box center [652, 145] width 53 height 9
click at [644, 144] on link "Close Till" at bounding box center [651, 145] width 19 height 6
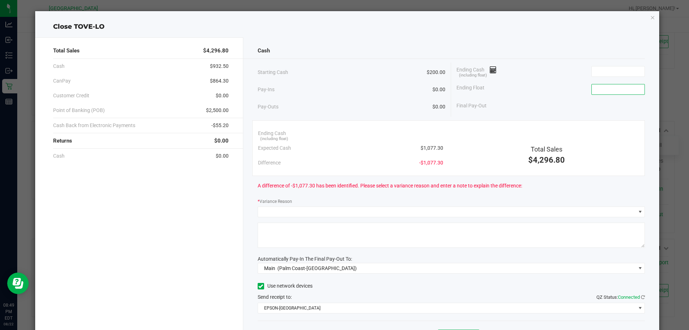
click at [609, 89] on input at bounding box center [618, 89] width 53 height 10
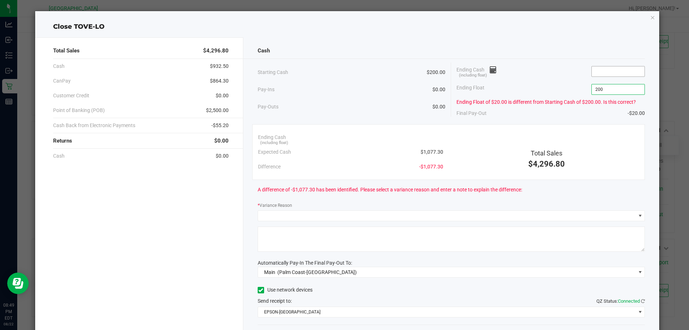
type input "$200.00"
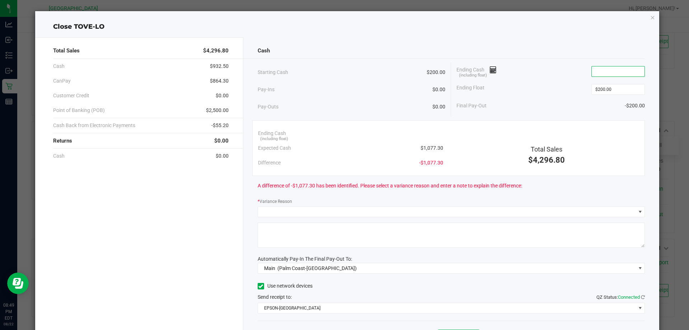
click at [604, 75] on input at bounding box center [618, 71] width 53 height 10
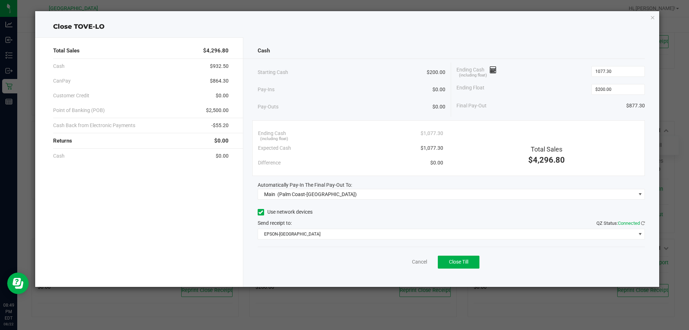
type input "$1,077.30"
click at [525, 96] on div "Ending Float $200.00" at bounding box center [551, 89] width 188 height 18
click at [452, 263] on span "Close Till" at bounding box center [458, 262] width 19 height 6
click at [409, 258] on link "Dismiss" at bounding box center [403, 262] width 17 height 8
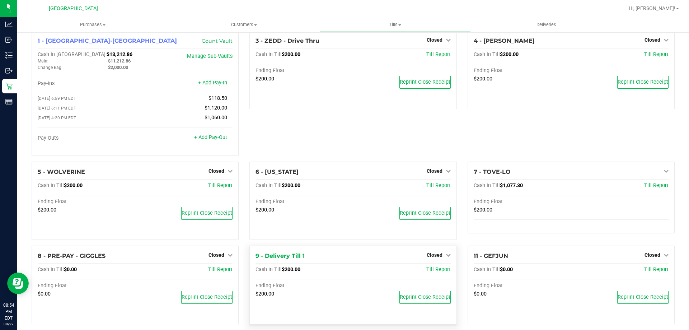
scroll to position [0, 0]
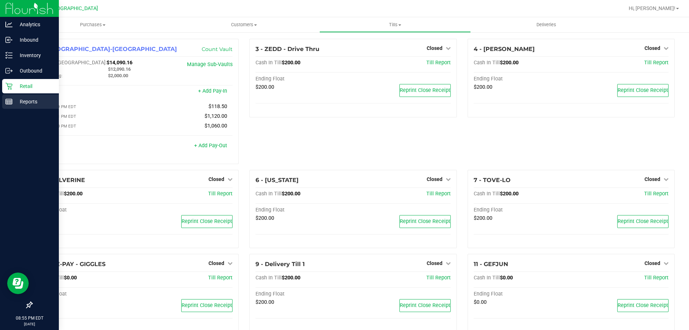
click at [25, 103] on p "Reports" at bounding box center [34, 101] width 43 height 9
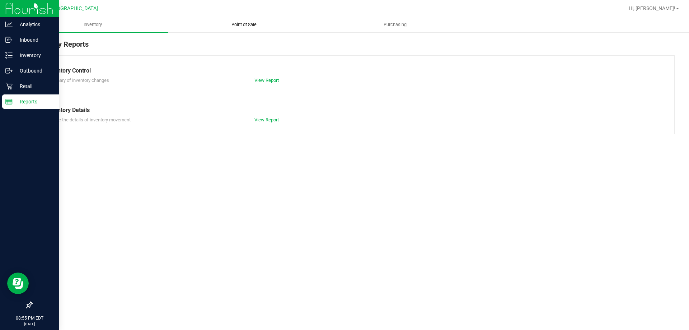
click at [249, 25] on span "Point of Sale" at bounding box center [244, 25] width 45 height 6
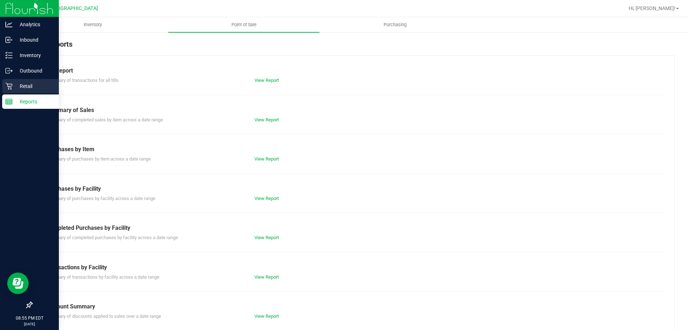
click at [11, 87] on icon at bounding box center [8, 86] width 7 height 7
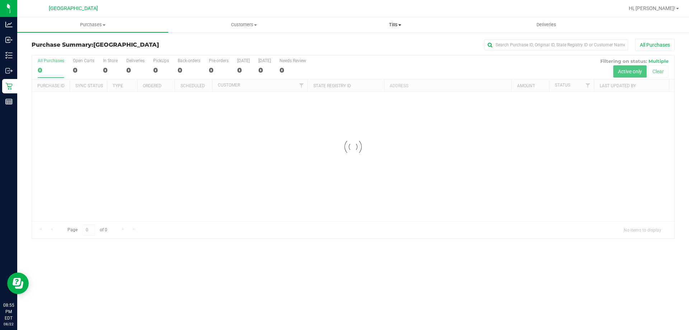
click at [396, 24] on span "Tills" at bounding box center [395, 25] width 150 height 6
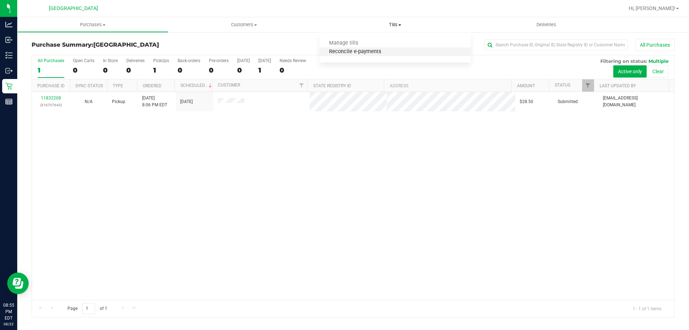
click at [364, 54] on span "Reconcile e-payments" at bounding box center [354, 52] width 71 height 6
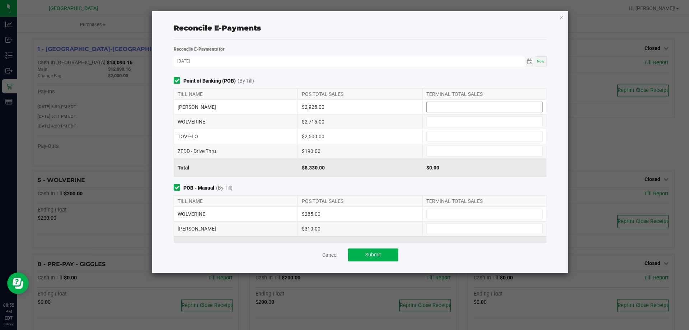
click at [446, 108] on input at bounding box center [485, 107] width 116 height 10
type input "$2,925.00"
click at [448, 122] on input at bounding box center [485, 122] width 116 height 10
type input "$2,715.00"
click at [453, 141] on input at bounding box center [485, 136] width 116 height 10
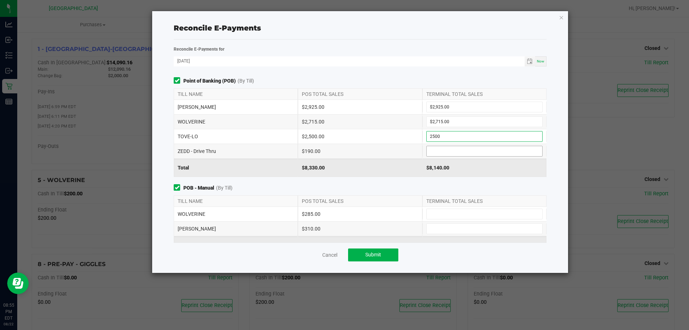
type input "$2,500.00"
click at [456, 153] on input at bounding box center [485, 151] width 116 height 10
type input "$190.00"
click at [447, 188] on span "POB - Manual (By Till)" at bounding box center [360, 188] width 373 height 8
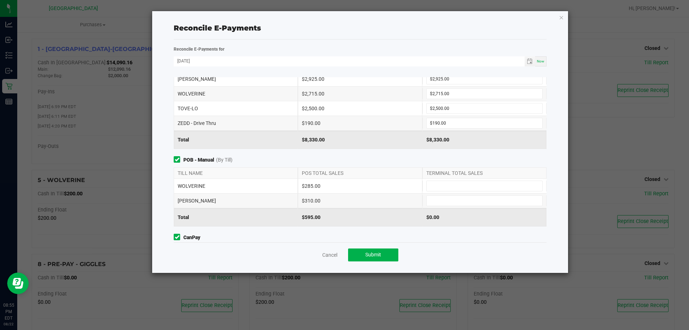
scroll to position [72, 0]
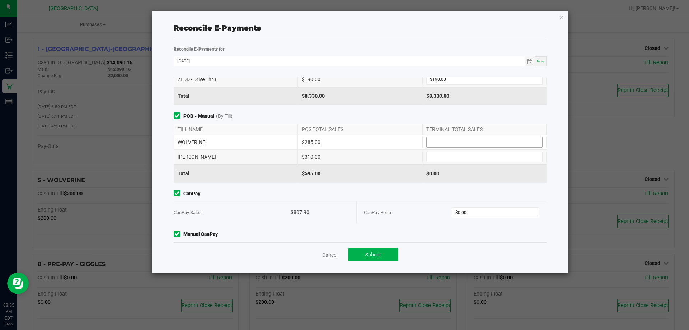
click at [442, 144] on input at bounding box center [485, 142] width 116 height 10
type input "$285.00"
click at [442, 159] on input at bounding box center [485, 157] width 116 height 10
type input "$310.00"
click at [444, 184] on div "Point of Banking (POB) (By Till) TILL NAME POS TOTAL SALES TERMINAL TOTAL SALES…" at bounding box center [360, 159] width 384 height 165
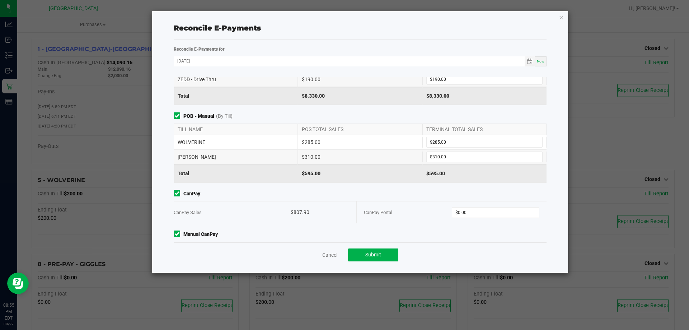
scroll to position [100, 0]
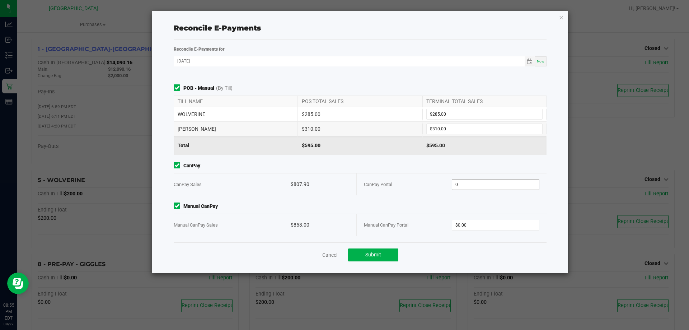
click at [471, 179] on input "0" at bounding box center [495, 184] width 87 height 10
type input "$807.90"
click at [474, 225] on input "0" at bounding box center [495, 225] width 87 height 10
type input "$853.00"
click at [474, 238] on div "Point of Banking (POB) (By Till) TILL NAME POS TOTAL SALES TERMINAL TOTAL SALES…" at bounding box center [360, 159] width 384 height 165
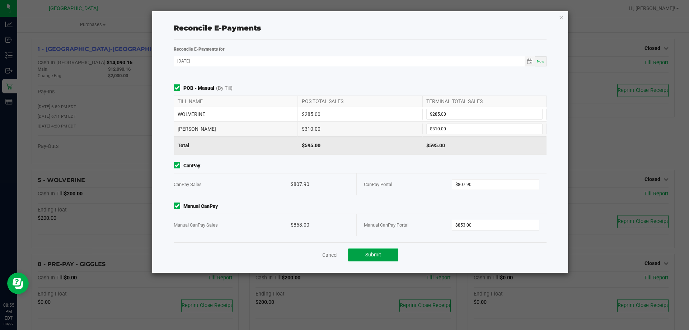
click at [379, 251] on button "Submit" at bounding box center [373, 254] width 50 height 13
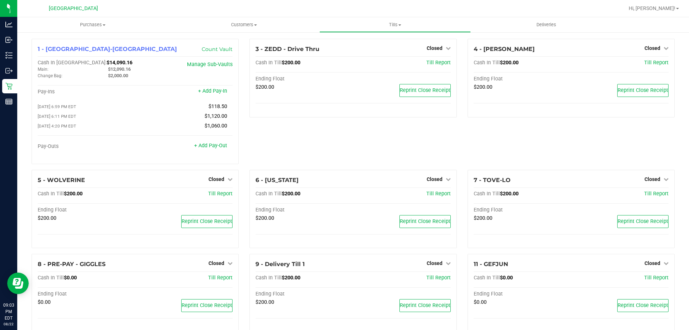
click at [303, 158] on div "3 - ZEDD - Drive Thru Closed Open Till Cash In Till $200.00 Till Report Ending …" at bounding box center [353, 104] width 218 height 131
click at [271, 140] on div "3 - ZEDD - Drive Thru Closed Open Till Cash In Till $200.00 Till Report Ending …" at bounding box center [353, 104] width 218 height 131
click at [661, 8] on span "Hi, [PERSON_NAME]!" at bounding box center [652, 8] width 47 height 6
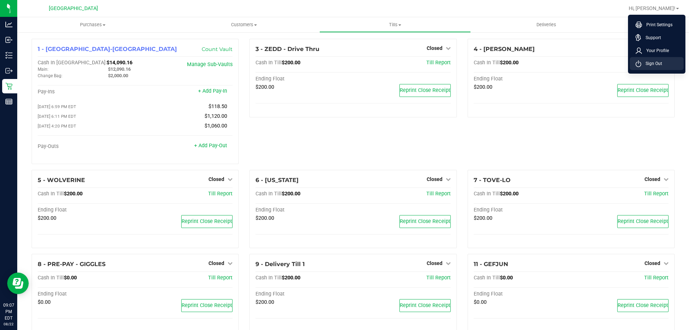
drag, startPoint x: 658, startPoint y: 61, endPoint x: 668, endPoint y: 64, distance: 10.6
click at [658, 61] on span "Sign Out" at bounding box center [651, 63] width 21 height 7
